Goal: Check status

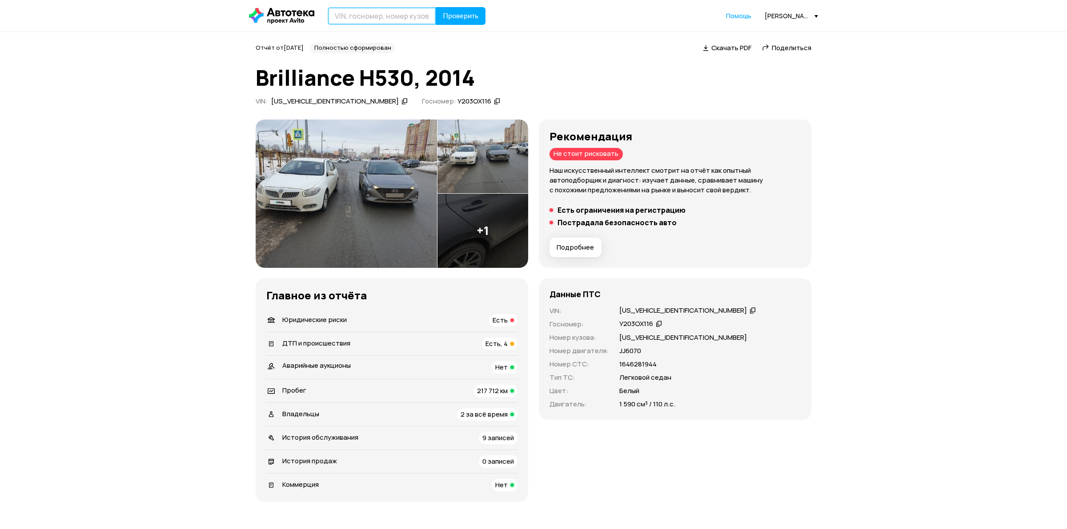
click at [354, 18] on input "text" at bounding box center [382, 16] width 108 height 18
type input "[VEHICLE_IDENTIFICATION_NUMBER]"
click at [432, 7] on button "Проверить" at bounding box center [457, 16] width 50 height 18
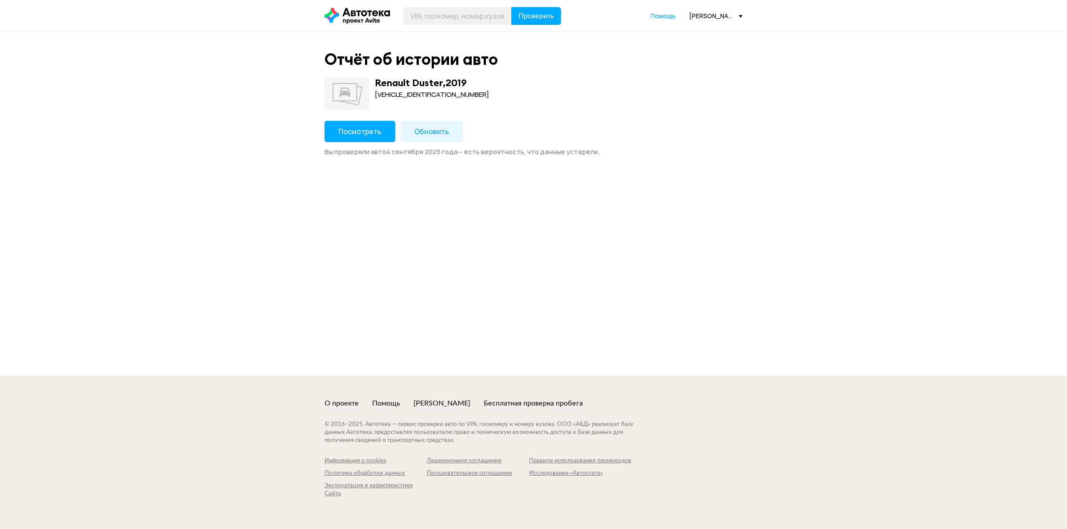
click at [359, 134] on span "Посмотреть" at bounding box center [359, 132] width 43 height 10
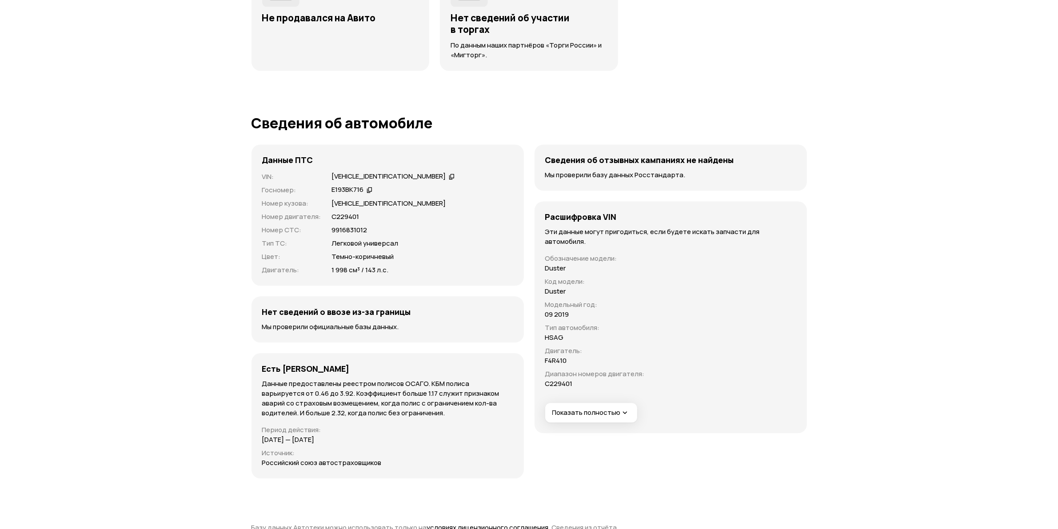
scroll to position [2445, 0]
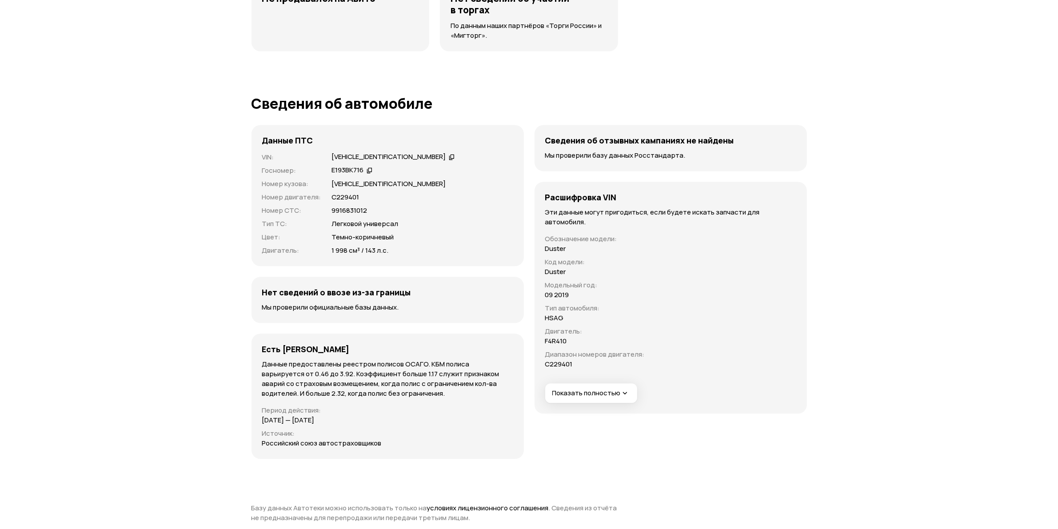
click at [611, 389] on span "Показать полностью" at bounding box center [591, 393] width 77 height 9
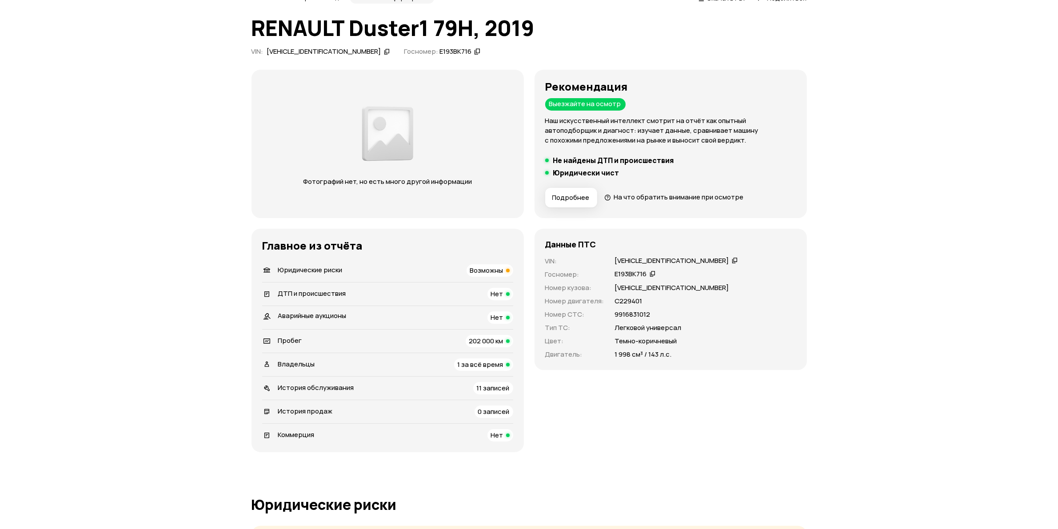
scroll to position [0, 0]
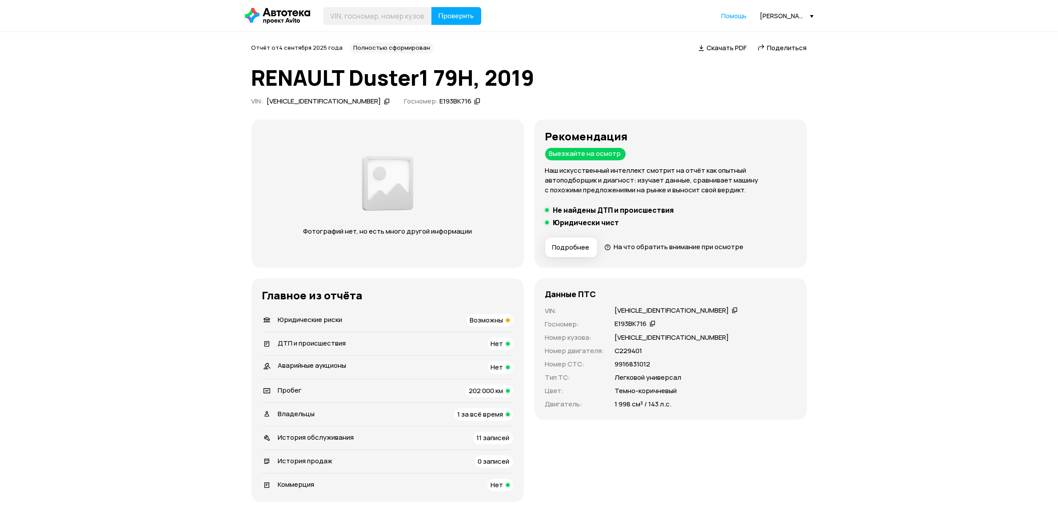
click at [311, 103] on div "[VEHICLE_IDENTIFICATION_NUMBER]" at bounding box center [324, 101] width 114 height 9
